Goal: Check status: Check status

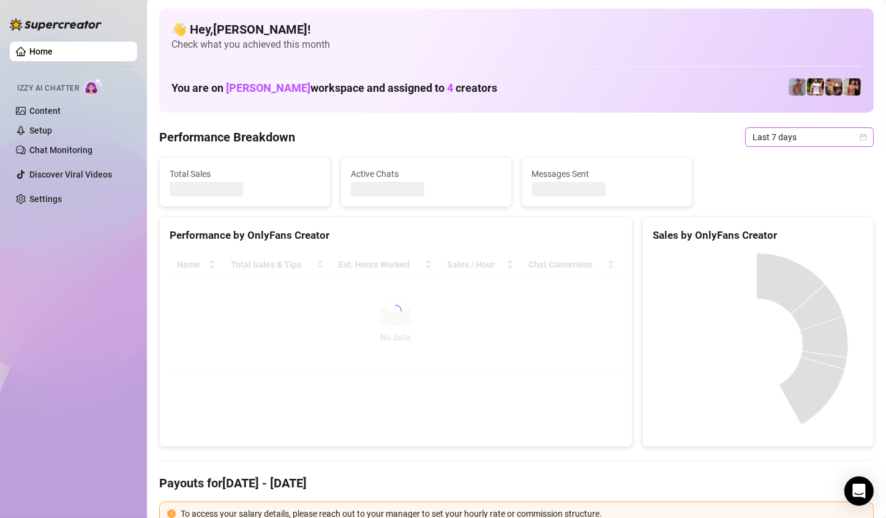
click at [816, 144] on span "Last 7 days" at bounding box center [810, 137] width 114 height 18
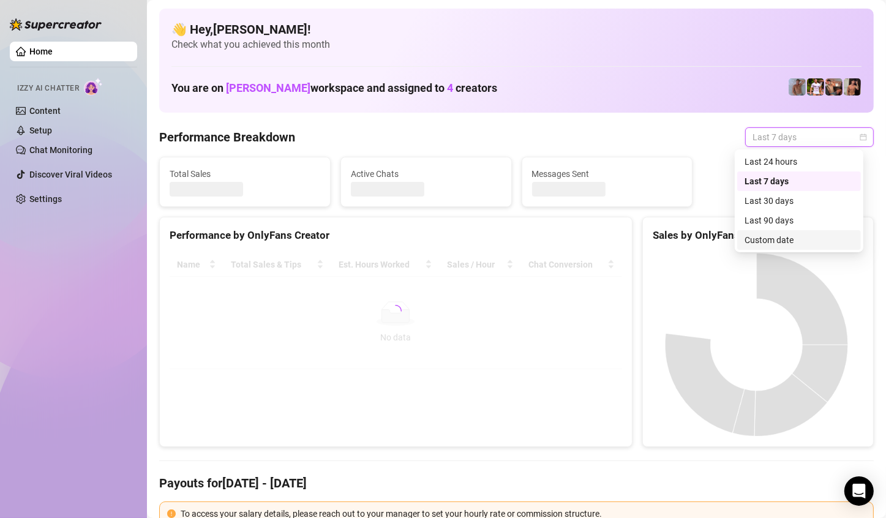
click at [799, 238] on div "Custom date" at bounding box center [799, 239] width 109 height 13
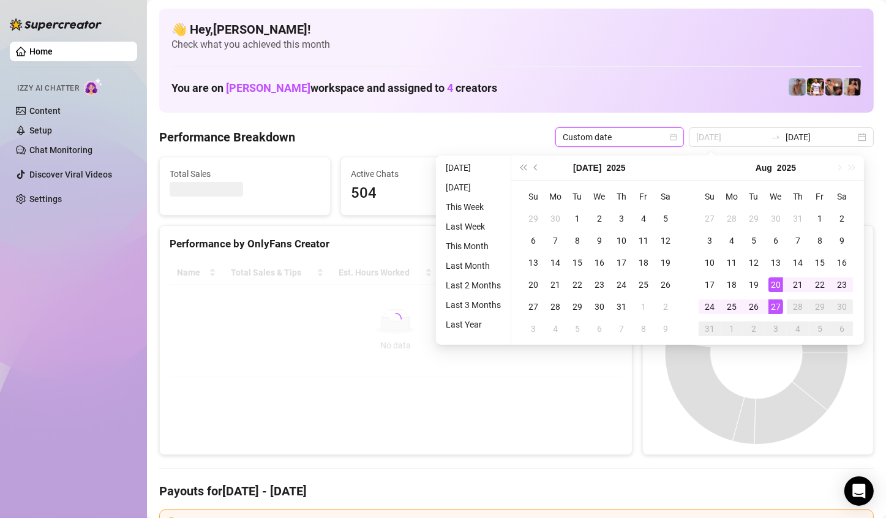
type input "[DATE]"
click at [776, 300] on div "27" at bounding box center [775, 306] width 15 height 15
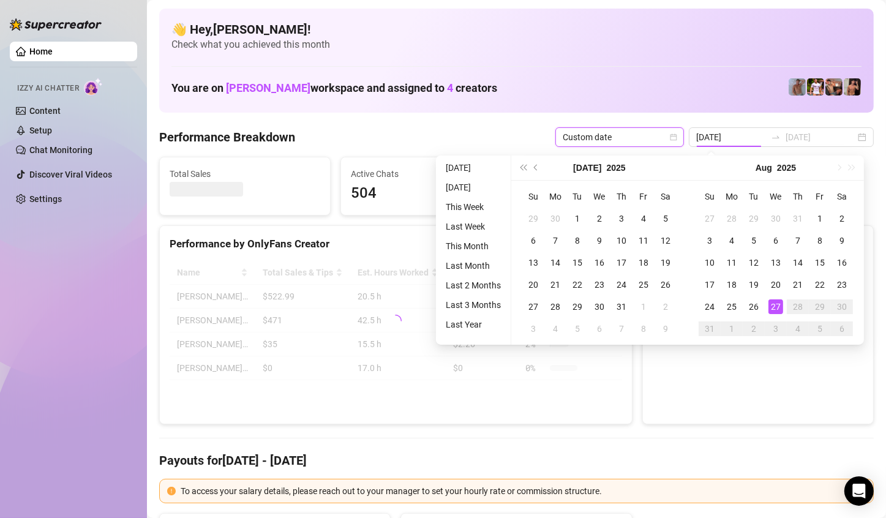
click at [776, 300] on div "27" at bounding box center [775, 306] width 15 height 15
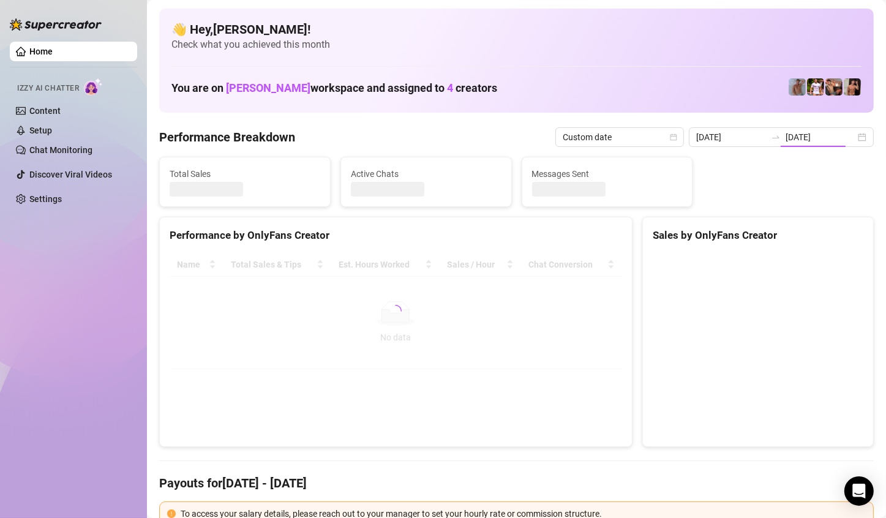
type input "[DATE]"
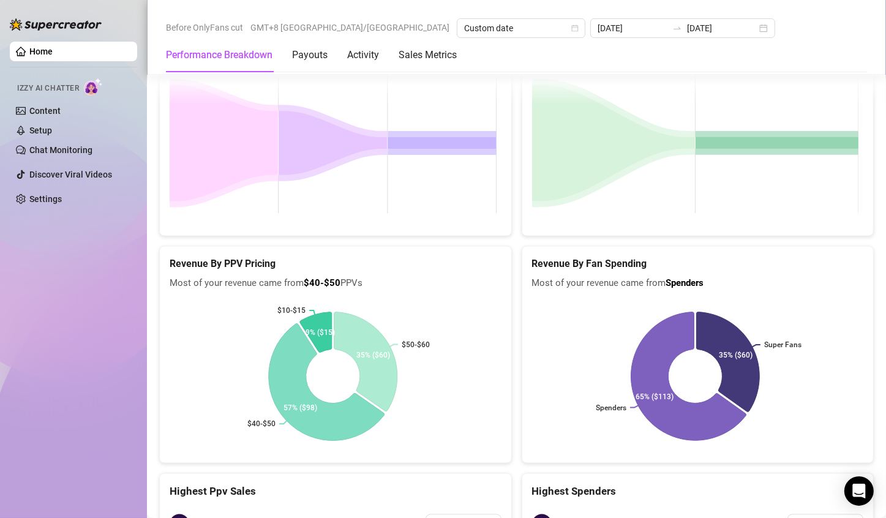
scroll to position [1907, 0]
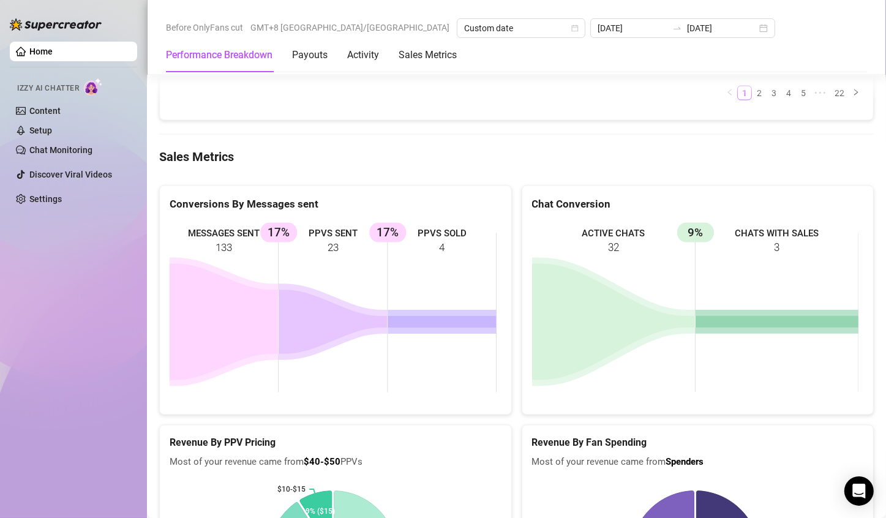
scroll to position [1723, 0]
